Goal: Task Accomplishment & Management: Manage account settings

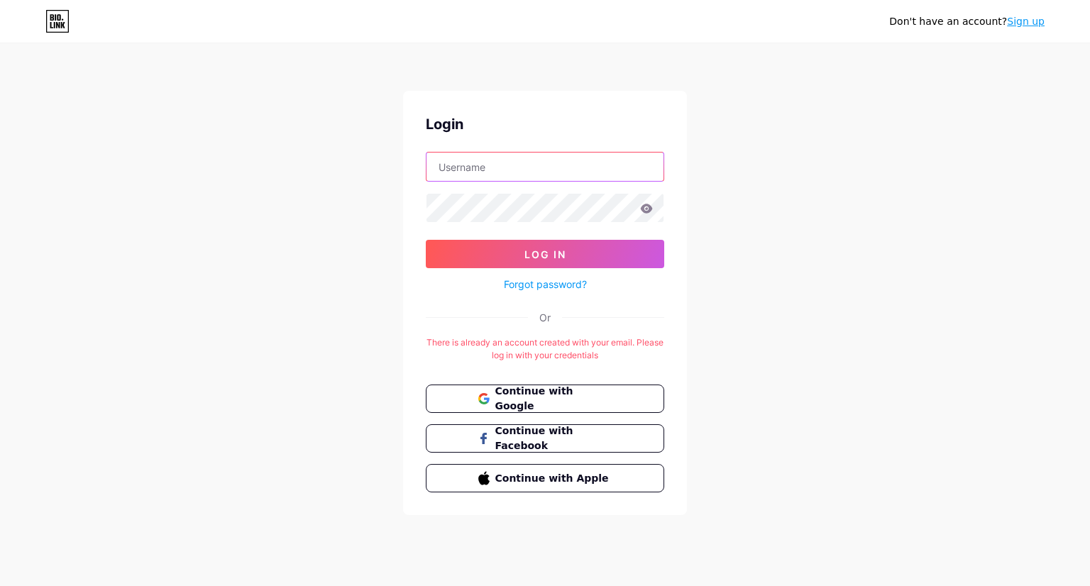
click at [580, 161] on input "text" at bounding box center [544, 167] width 237 height 28
type input "[EMAIL_ADDRESS][DOMAIN_NAME]"
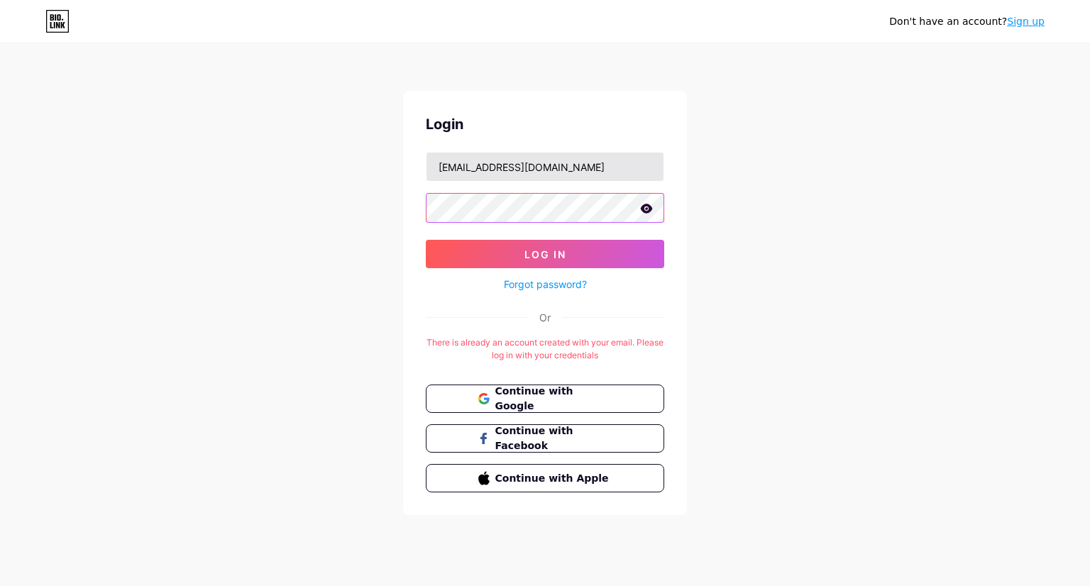
click at [426, 240] on button "Log In" at bounding box center [545, 254] width 238 height 28
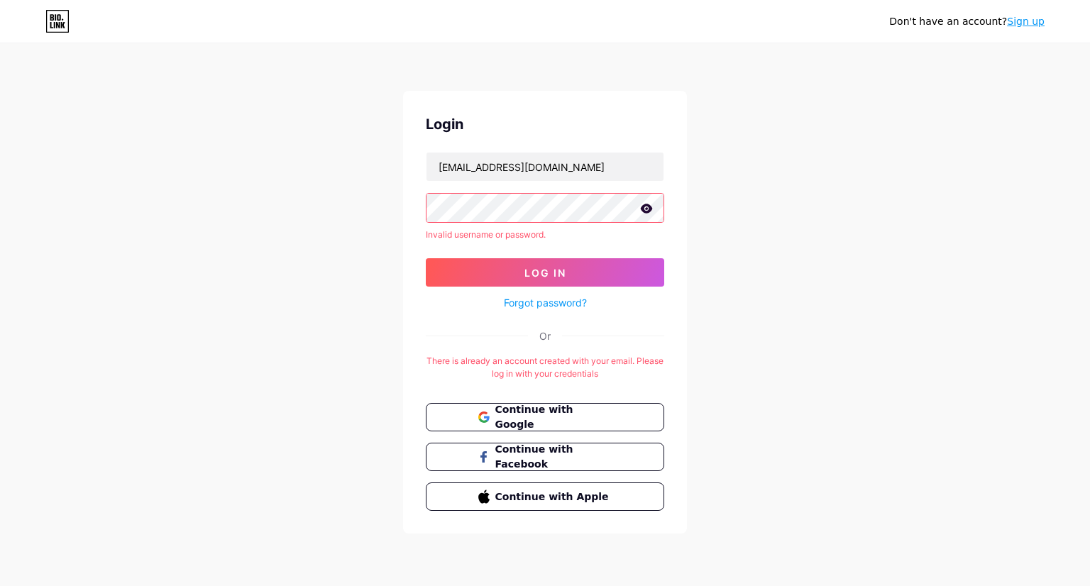
click at [560, 303] on link "Forgot password?" at bounding box center [545, 302] width 83 height 15
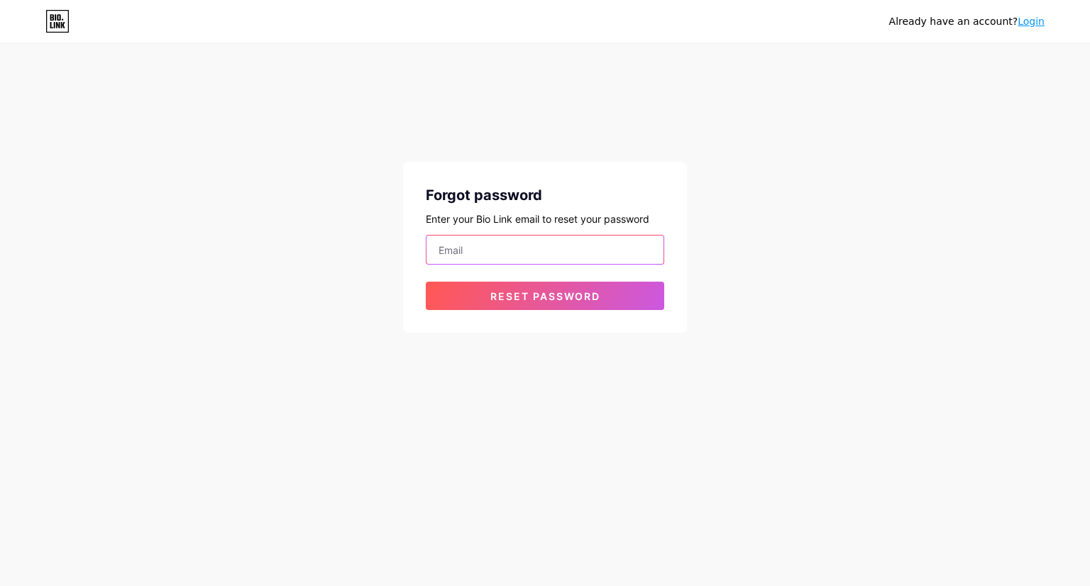
click at [503, 248] on input "email" at bounding box center [544, 250] width 237 height 28
type input "[EMAIL_ADDRESS][DOMAIN_NAME]"
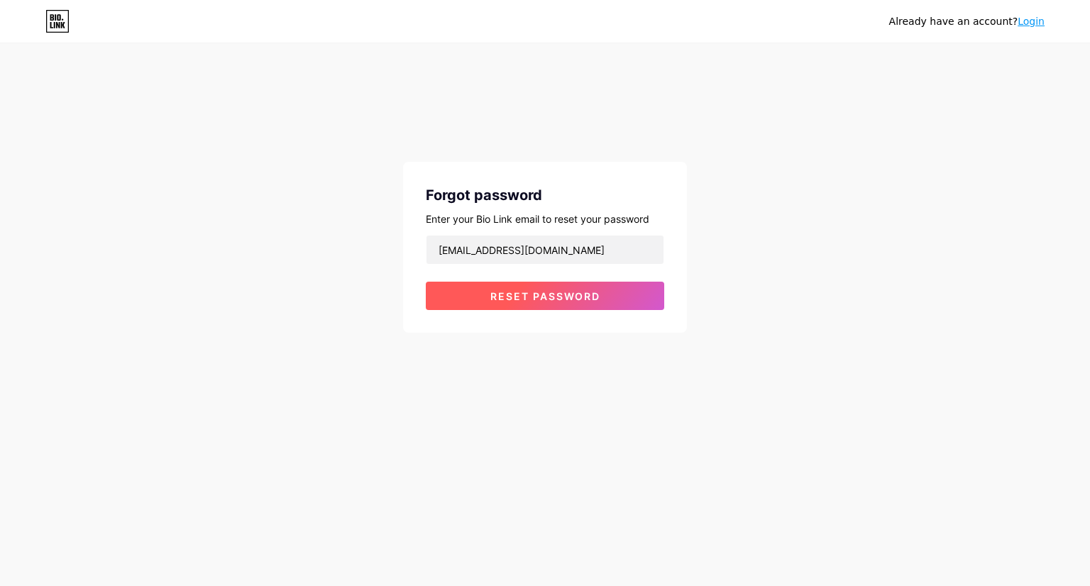
click at [484, 293] on button "Reset password" at bounding box center [545, 296] width 238 height 28
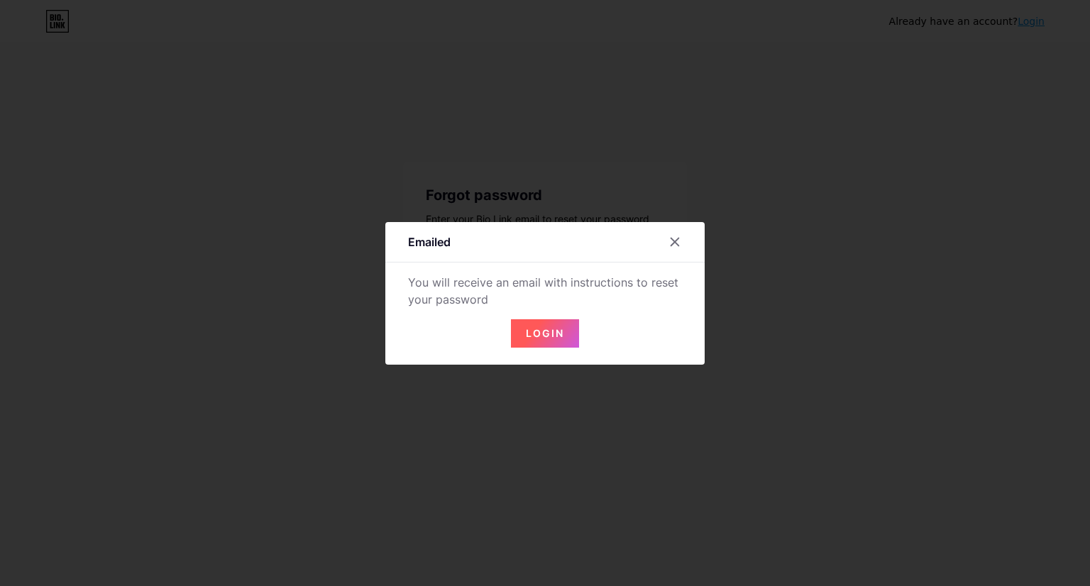
click at [559, 336] on span "Login" at bounding box center [545, 333] width 38 height 12
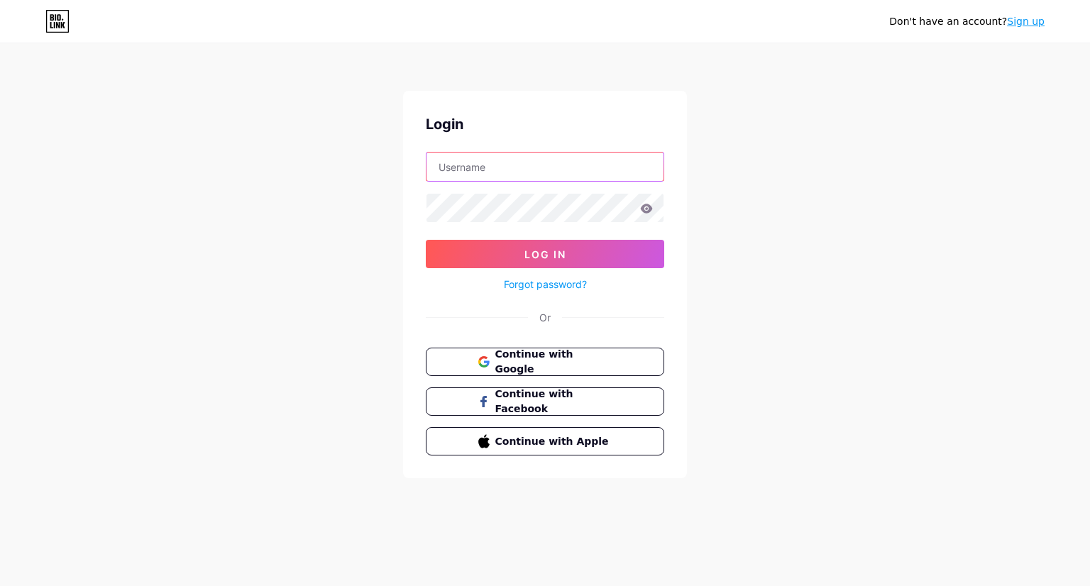
click at [525, 168] on input "text" at bounding box center [544, 167] width 237 height 28
type input "[EMAIL_ADDRESS][DOMAIN_NAME]"
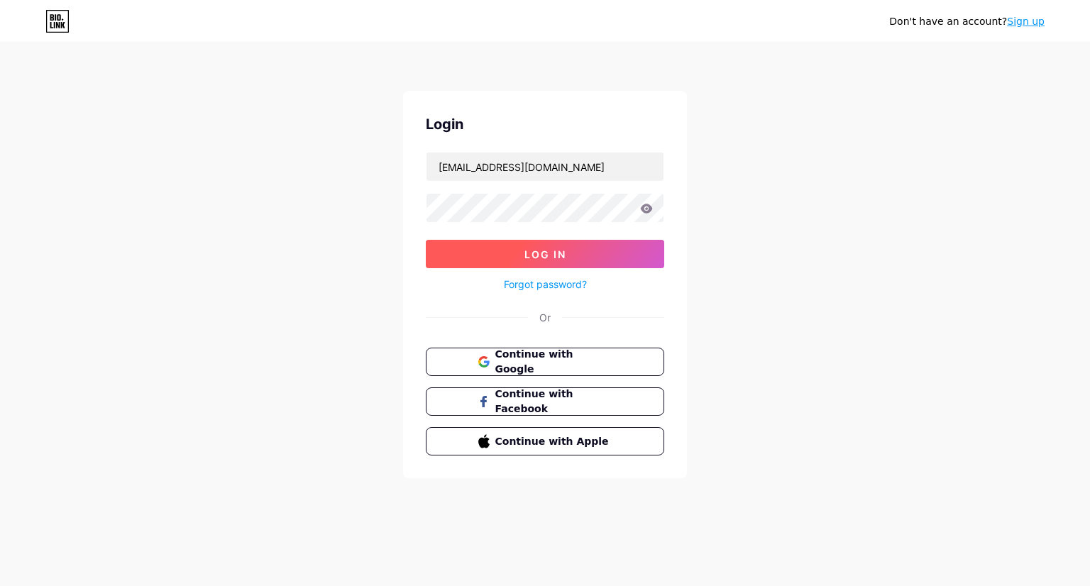
click at [537, 255] on span "Log In" at bounding box center [545, 254] width 42 height 12
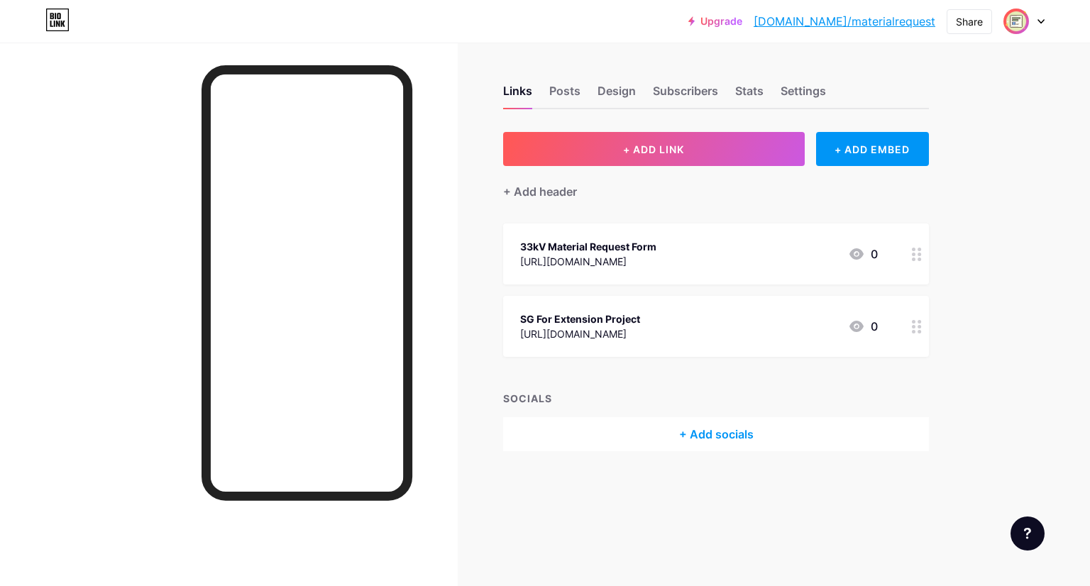
click at [695, 428] on div "+ Add socials" at bounding box center [716, 434] width 426 height 34
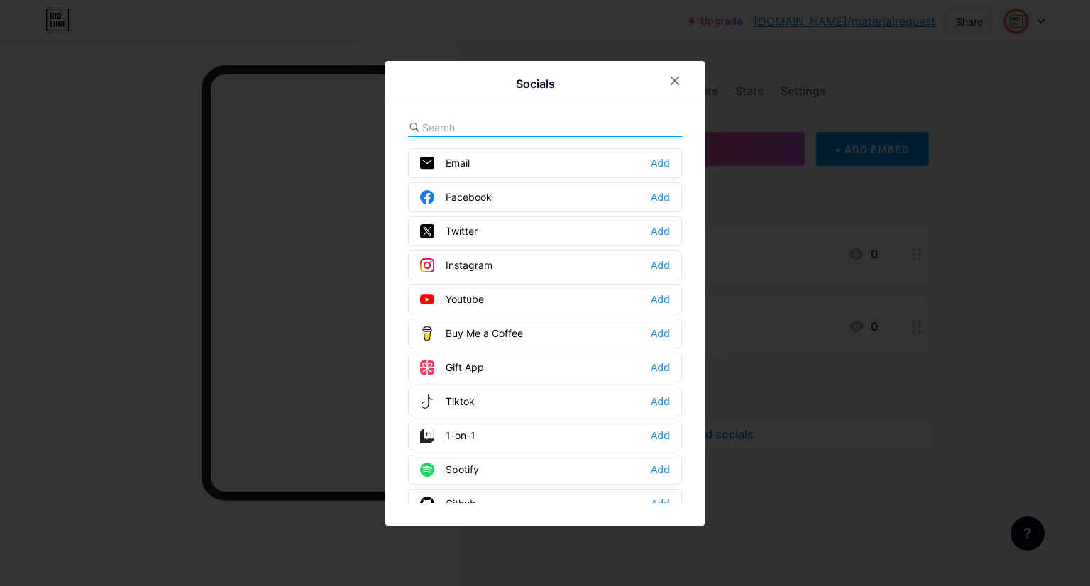
click at [498, 124] on input "text" at bounding box center [500, 127] width 157 height 15
paste input "[URL][DOMAIN_NAME]"
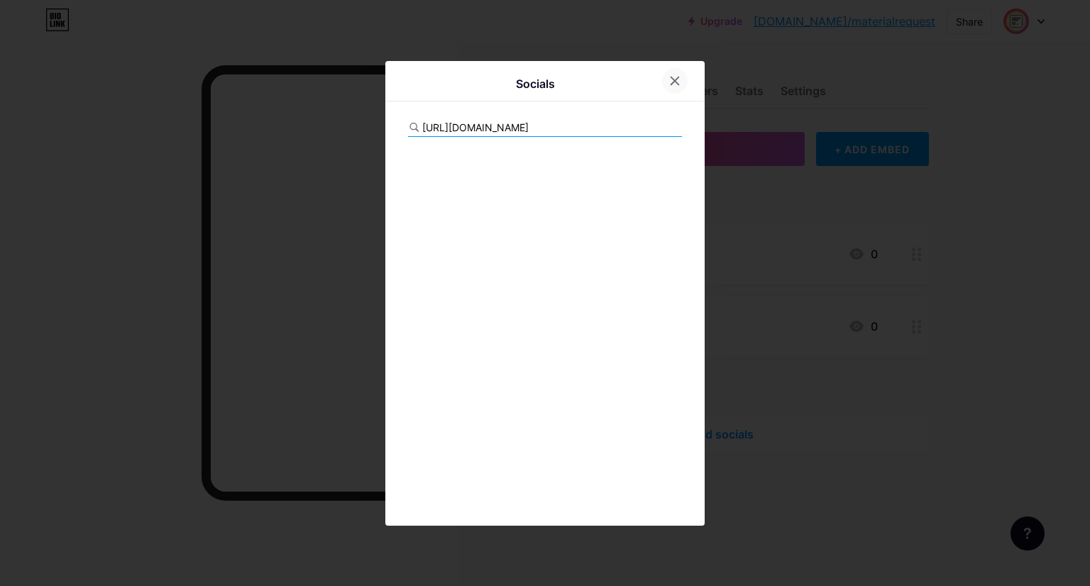
type input "[URL][DOMAIN_NAME]"
click at [677, 79] on icon at bounding box center [674, 80] width 11 height 11
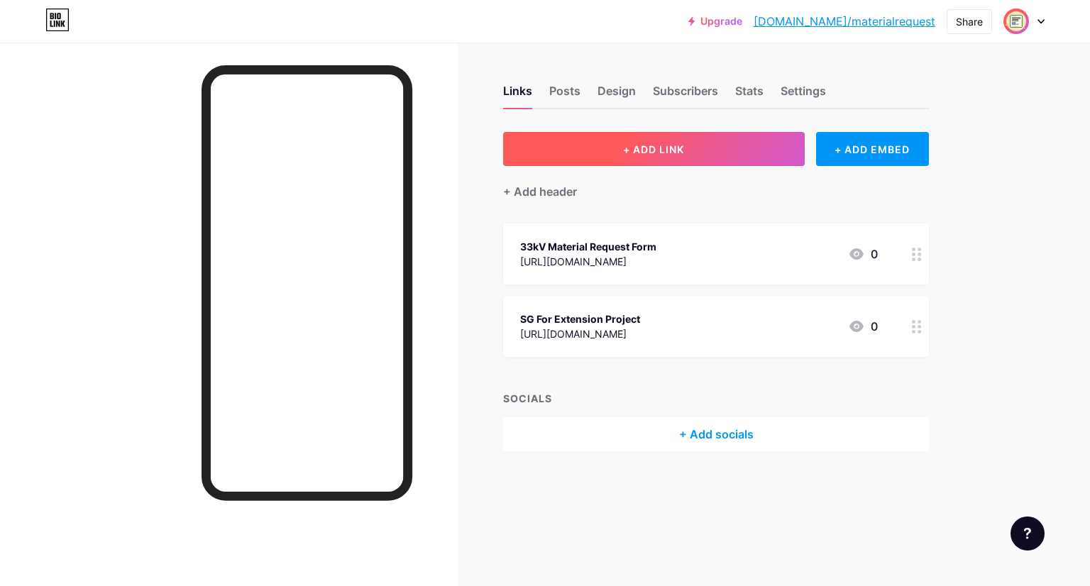
click at [684, 143] on span "+ ADD LINK" at bounding box center [653, 149] width 61 height 12
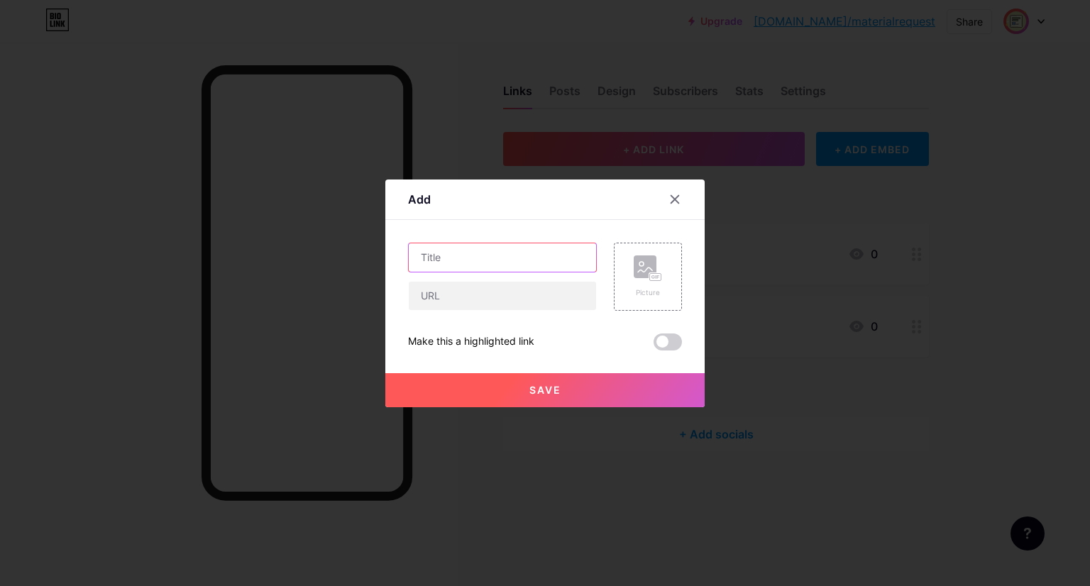
click at [487, 253] on input "text" at bounding box center [502, 257] width 187 height 28
click at [472, 301] on input "text" at bounding box center [502, 296] width 187 height 28
paste input "[URL][DOMAIN_NAME]"
type input "[URL][DOMAIN_NAME]"
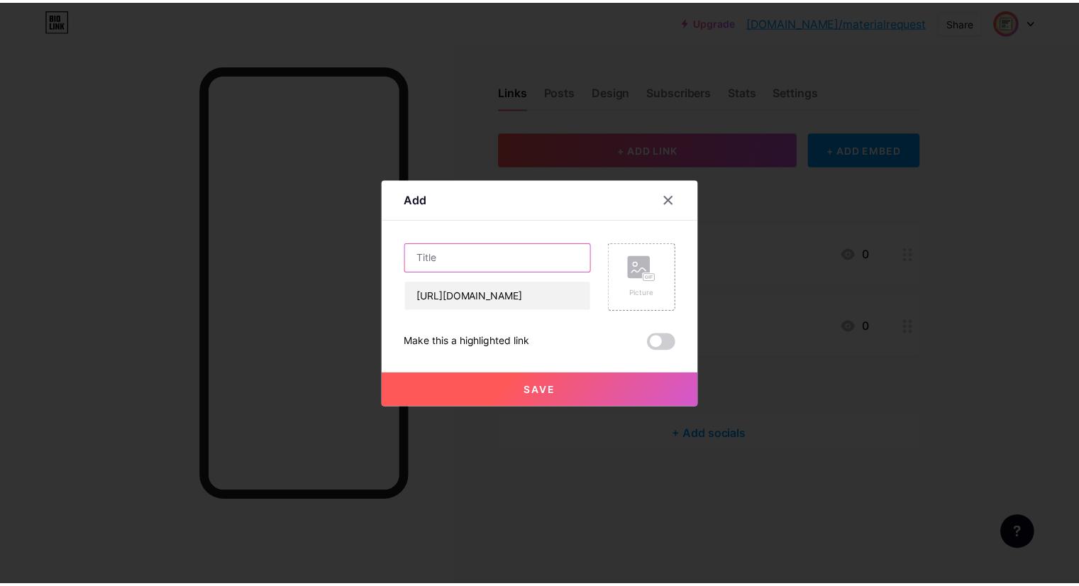
scroll to position [0, 0]
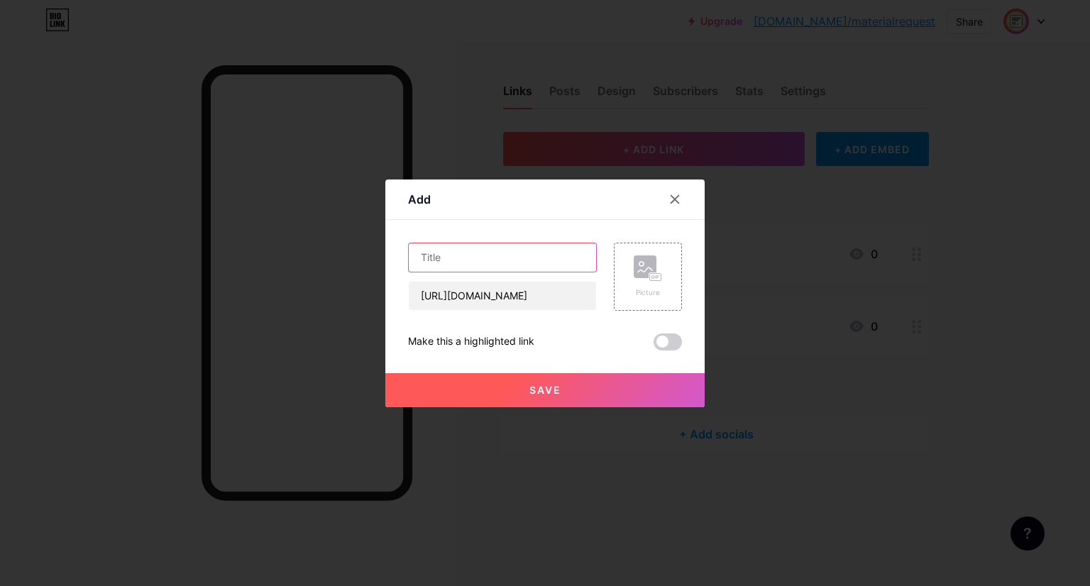
click at [460, 254] on input "text" at bounding box center [502, 257] width 187 height 28
type input "PMO 33kV Dashboard 2025"
click at [545, 385] on span "Save" at bounding box center [545, 390] width 32 height 12
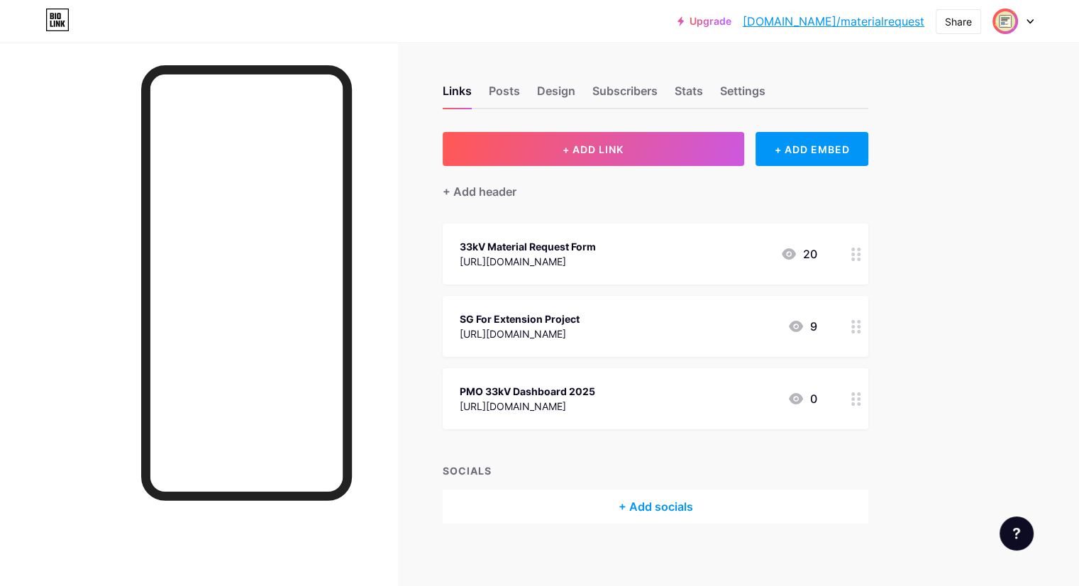
click at [596, 262] on div "[URL][DOMAIN_NAME]" at bounding box center [528, 261] width 136 height 15
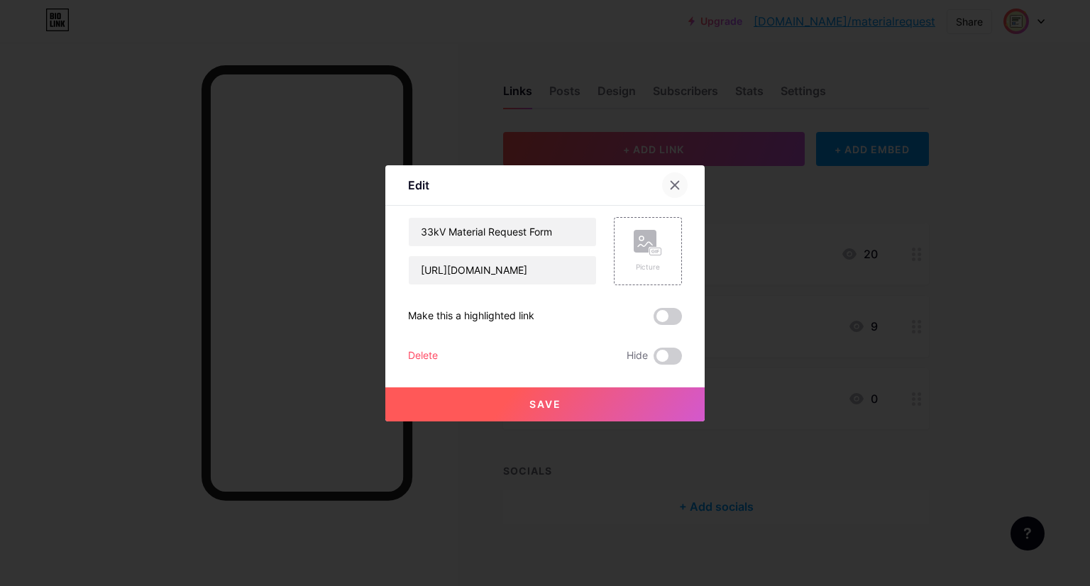
click at [677, 178] on div at bounding box center [675, 185] width 26 height 26
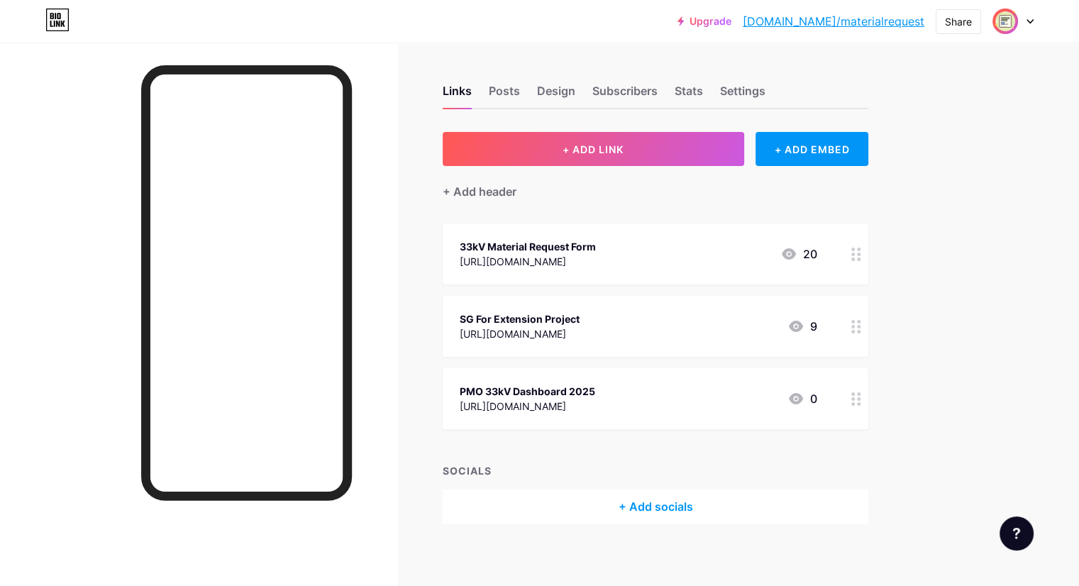
click at [589, 263] on div "[URL][DOMAIN_NAME]" at bounding box center [528, 261] width 136 height 15
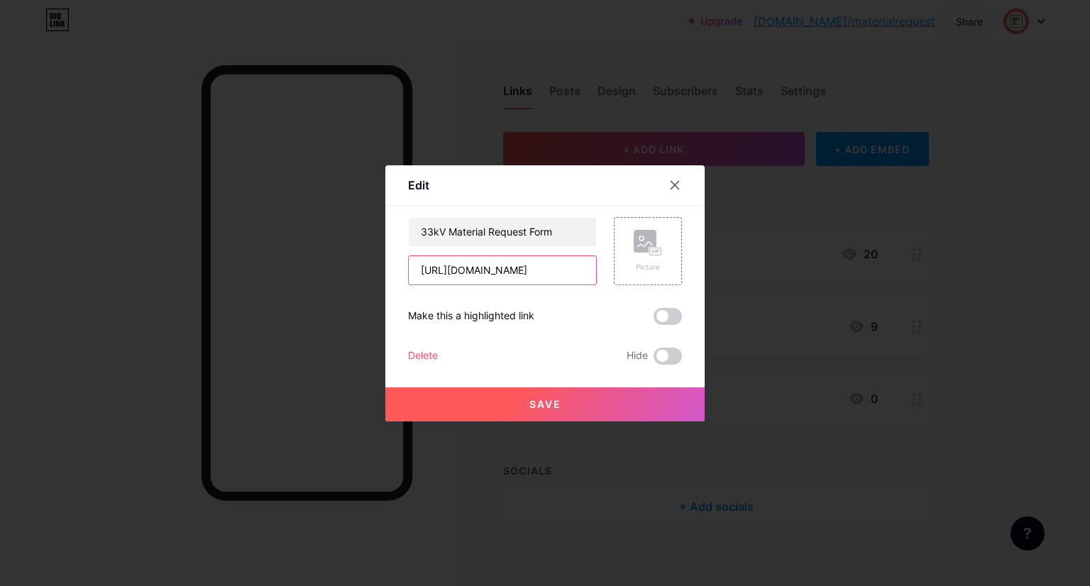
click at [518, 273] on input "[URL][DOMAIN_NAME]" at bounding box center [502, 270] width 187 height 28
click at [648, 277] on div "Picture" at bounding box center [648, 251] width 68 height 68
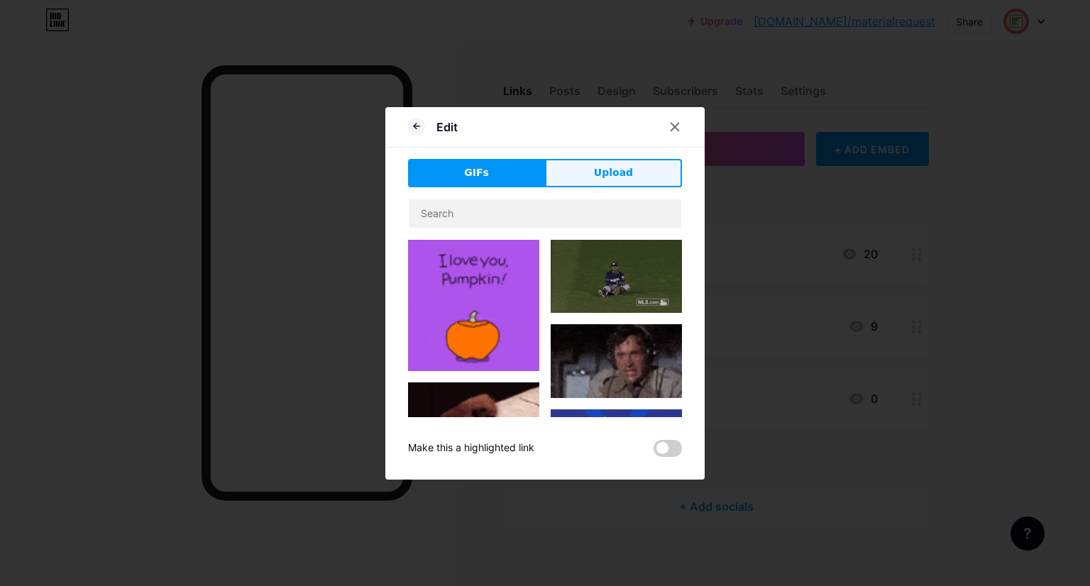
click at [586, 182] on button "Upload" at bounding box center [613, 173] width 137 height 28
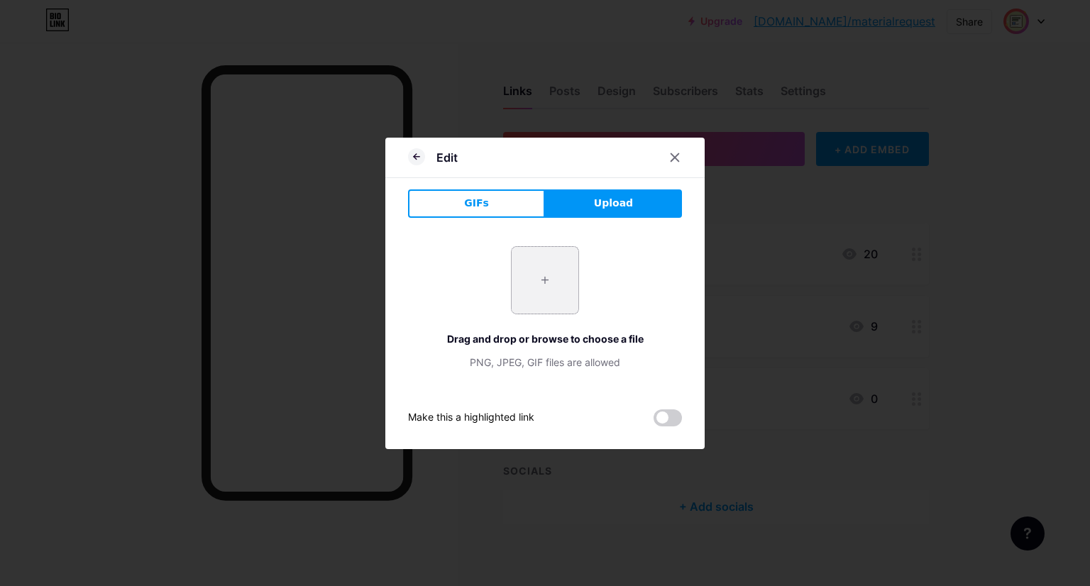
click at [541, 289] on input "file" at bounding box center [544, 280] width 67 height 67
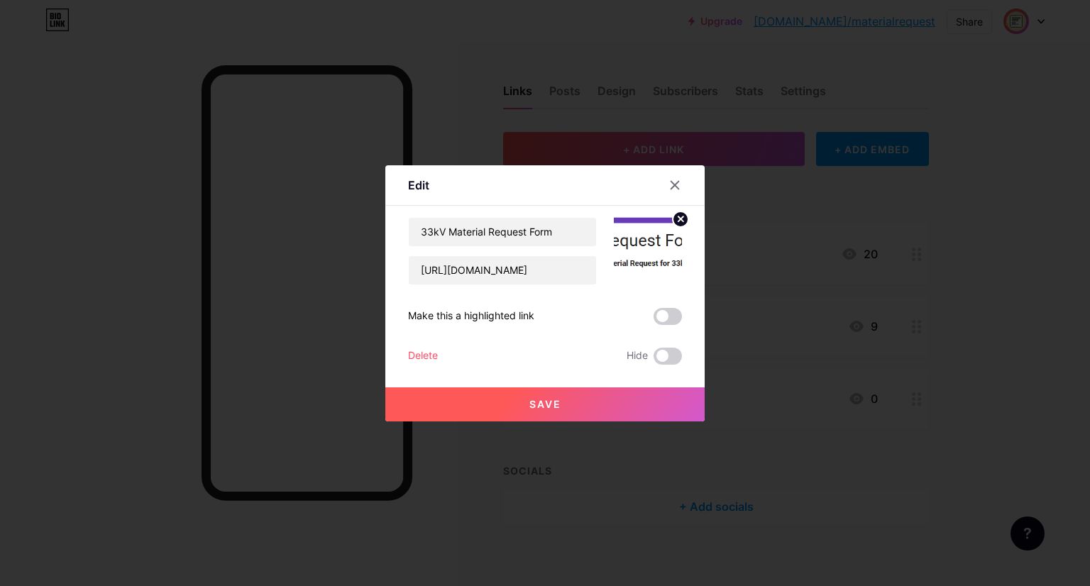
click at [603, 404] on button "Save" at bounding box center [544, 404] width 319 height 34
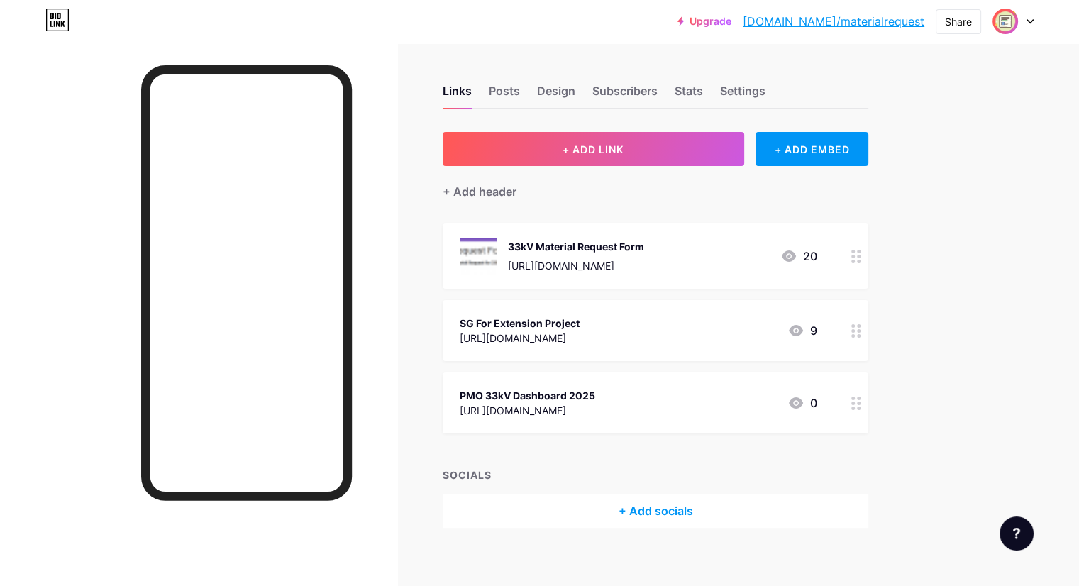
click at [644, 245] on div "33kV Material Request Form" at bounding box center [576, 246] width 136 height 15
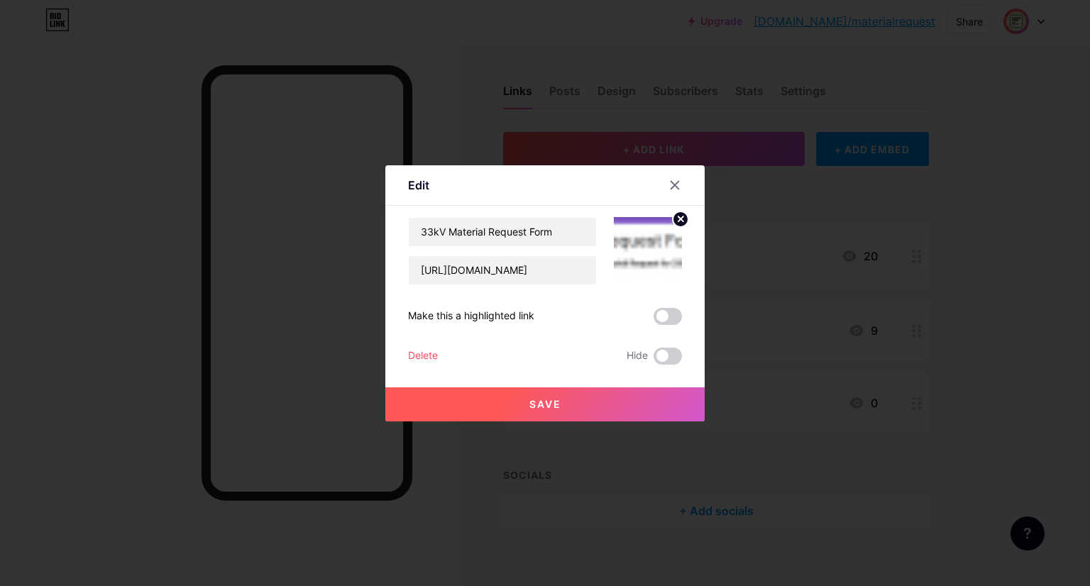
click at [675, 216] on circle at bounding box center [680, 219] width 16 height 16
click at [540, 398] on span "Save" at bounding box center [545, 404] width 32 height 12
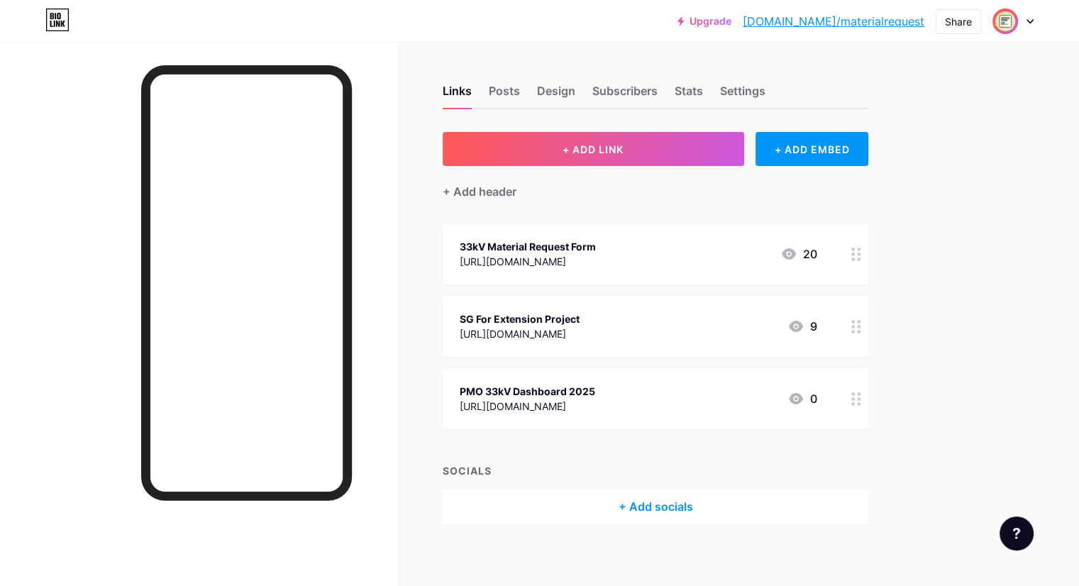
click at [928, 223] on div "Links Posts Design Subscribers Stats Settings + ADD LINK + ADD EMBED + Add head…" at bounding box center [464, 319] width 928 height 552
